Goal: Task Accomplishment & Management: Complete application form

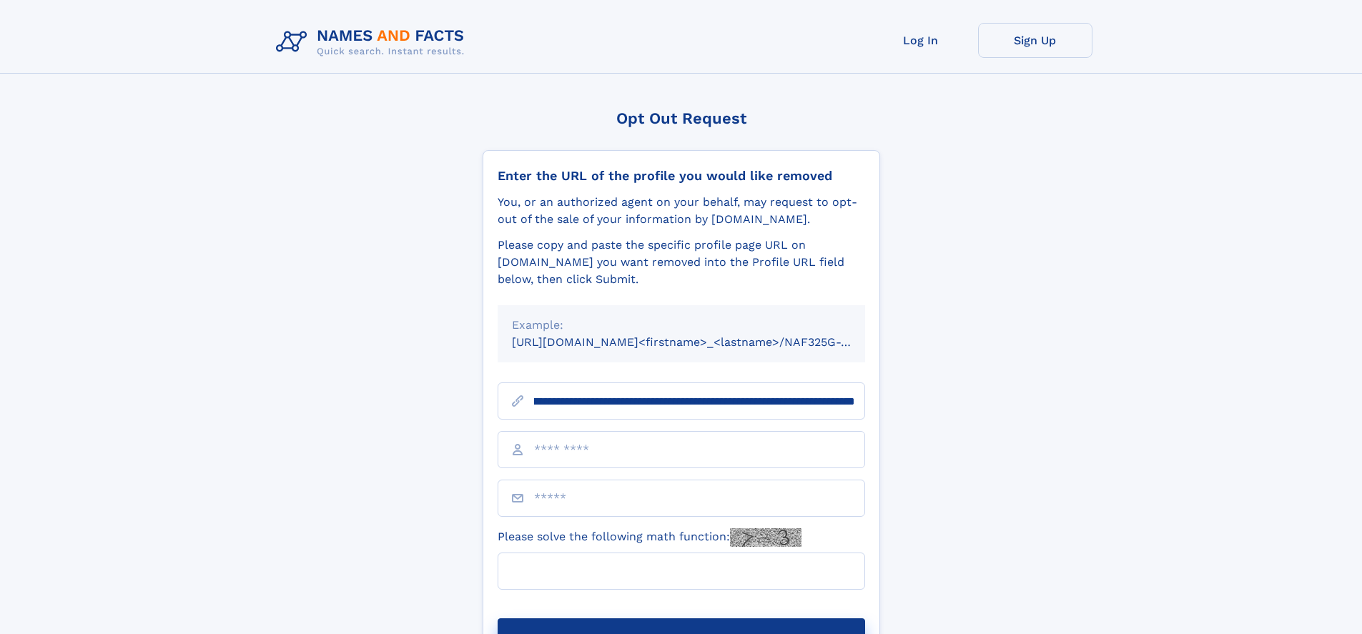
scroll to position [0, 154]
type input "**********"
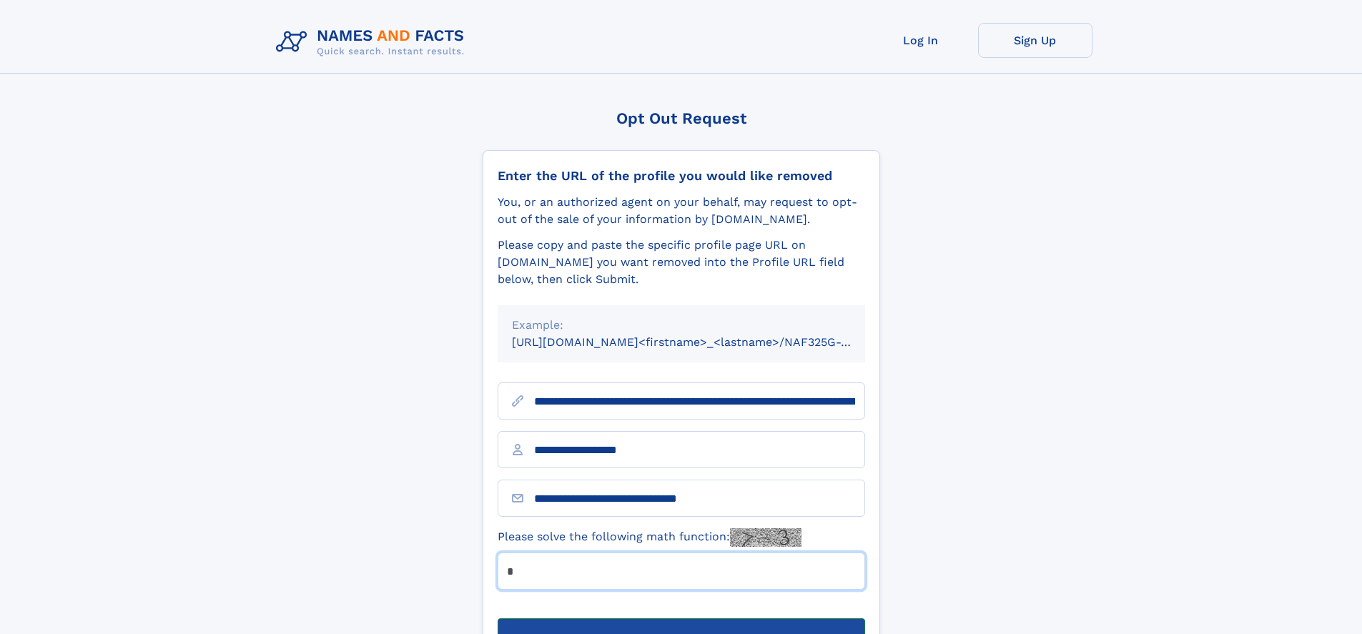
type input "*"
click at [681, 619] on button "Submit Opt Out Request" at bounding box center [682, 642] width 368 height 46
